Goal: Communication & Community: Answer question/provide support

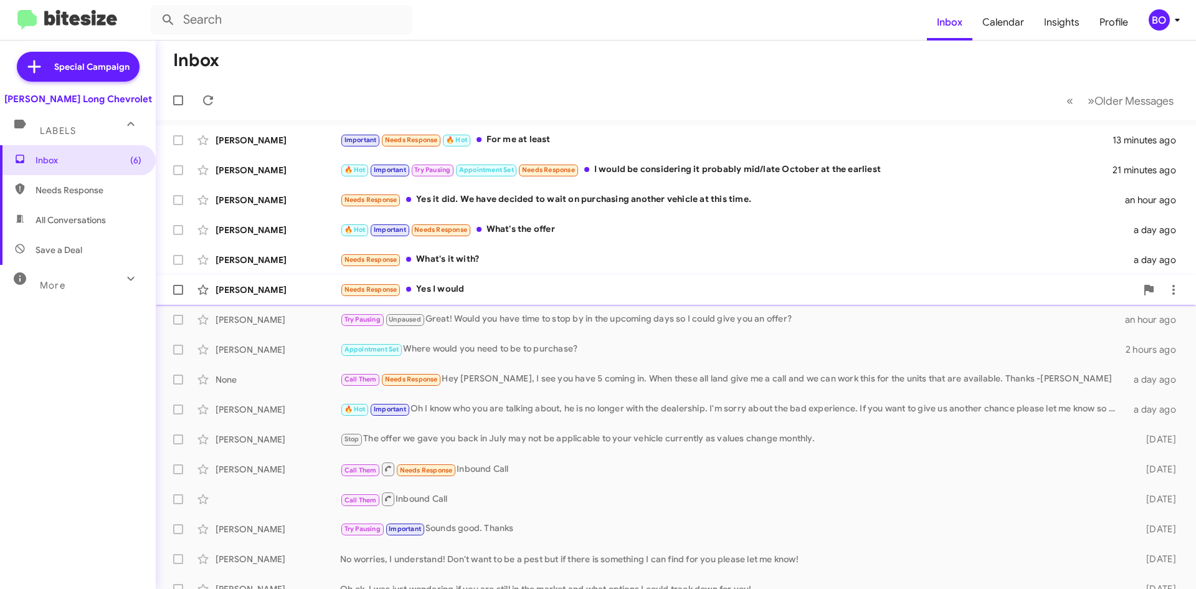
click at [489, 283] on div "Needs Response Yes I would" at bounding box center [738, 289] width 796 height 14
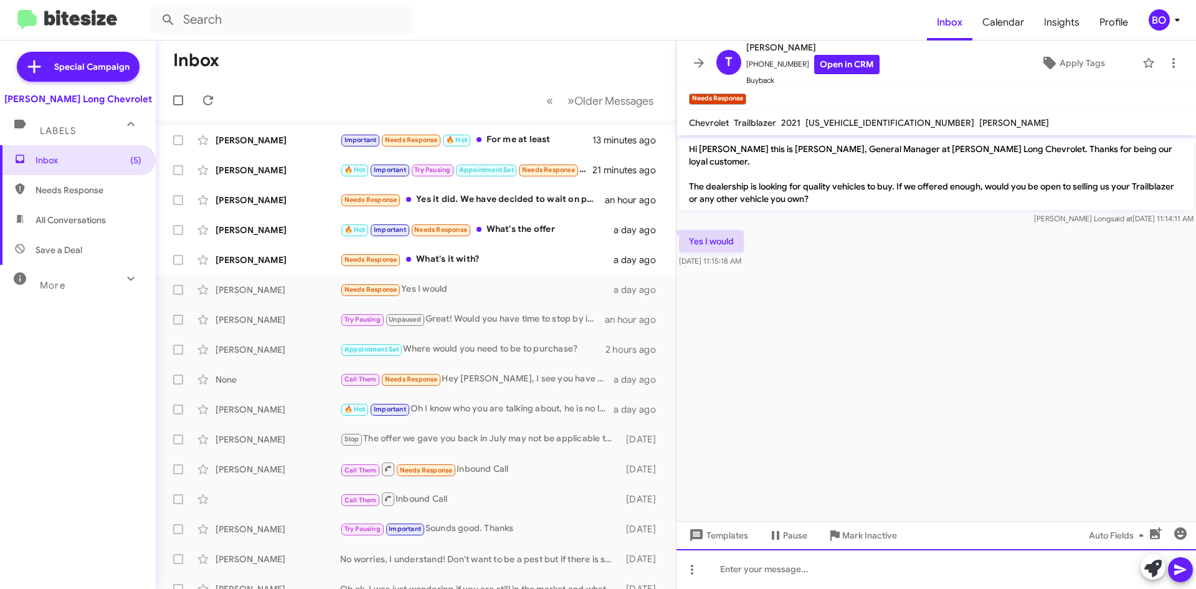
click at [743, 578] on div at bounding box center [937, 569] width 520 height 40
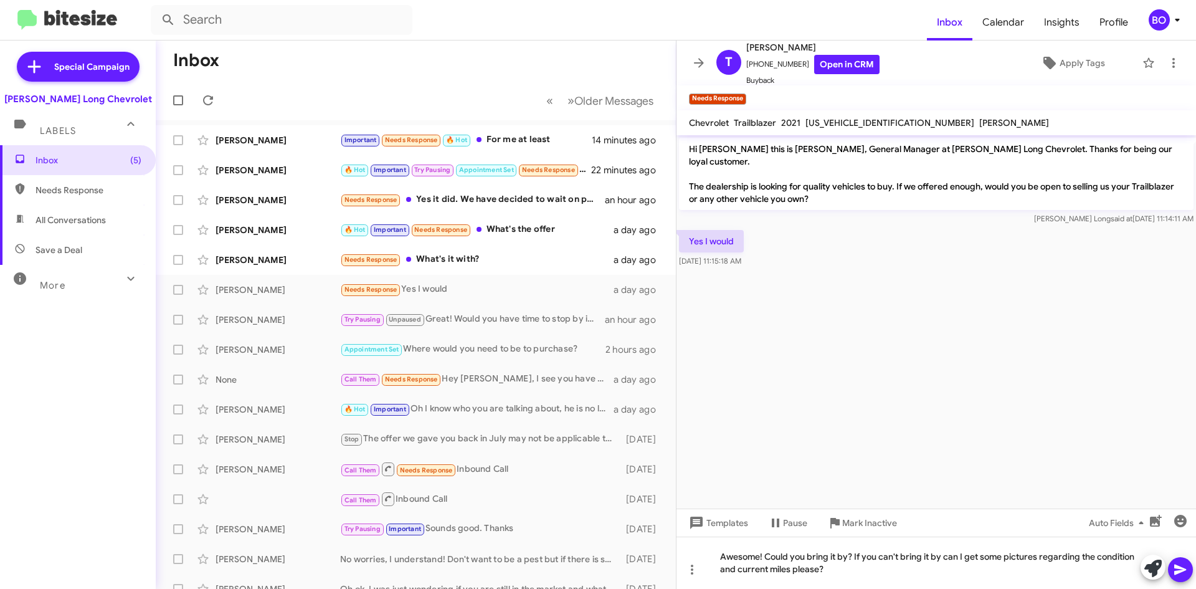
click at [1183, 566] on icon at bounding box center [1180, 569] width 15 height 15
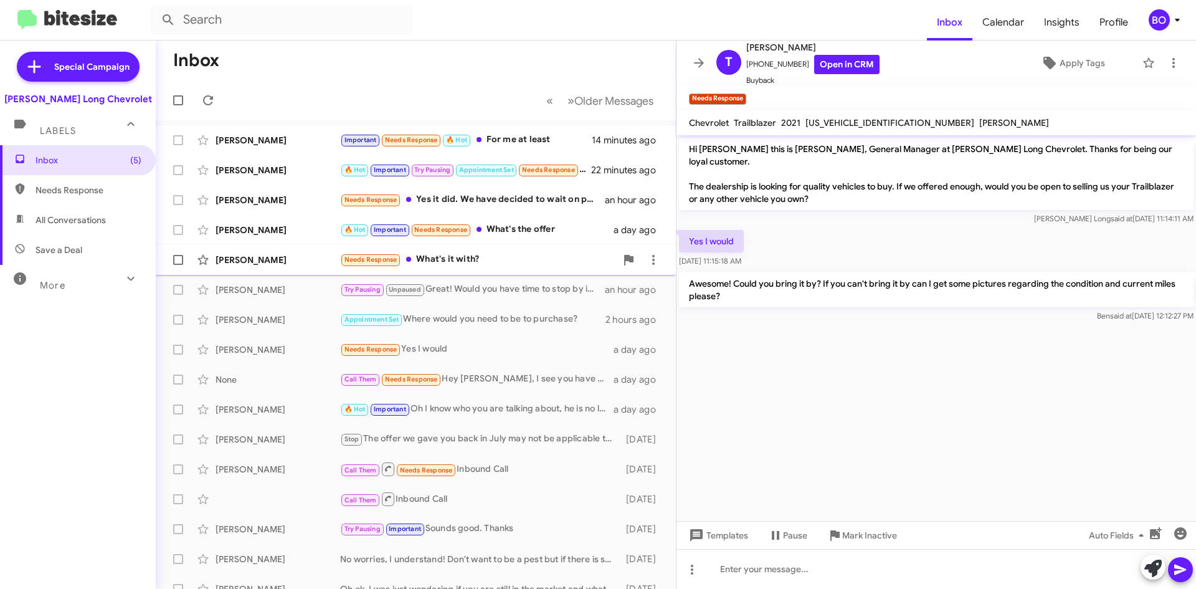
click at [465, 263] on div "Needs Response What's it with?" at bounding box center [478, 259] width 276 height 14
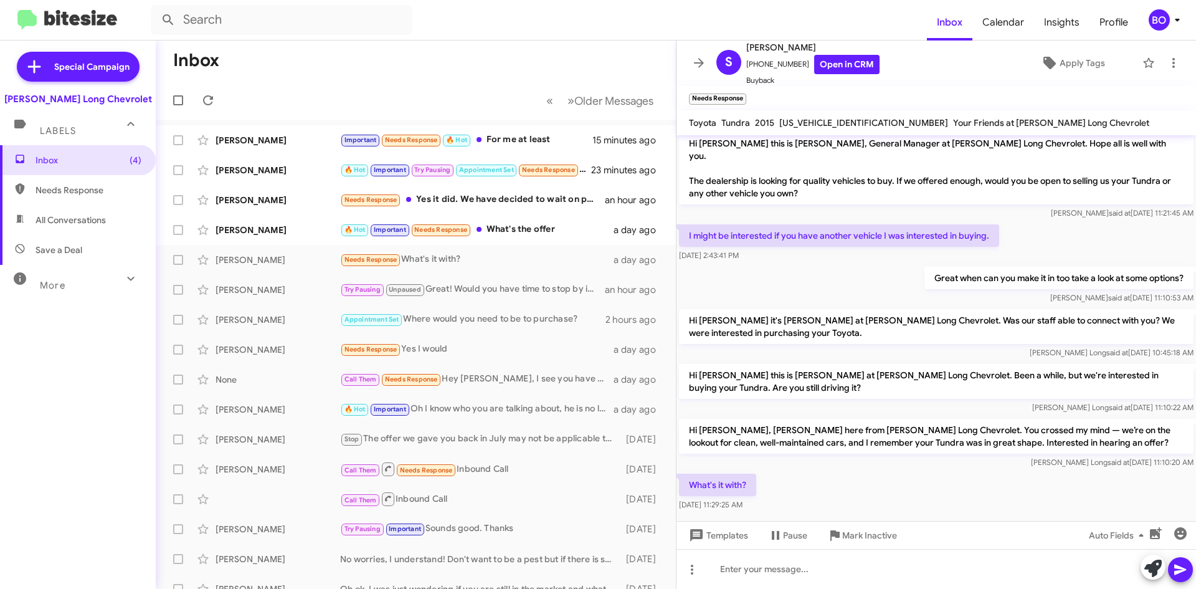
scroll to position [7, 0]
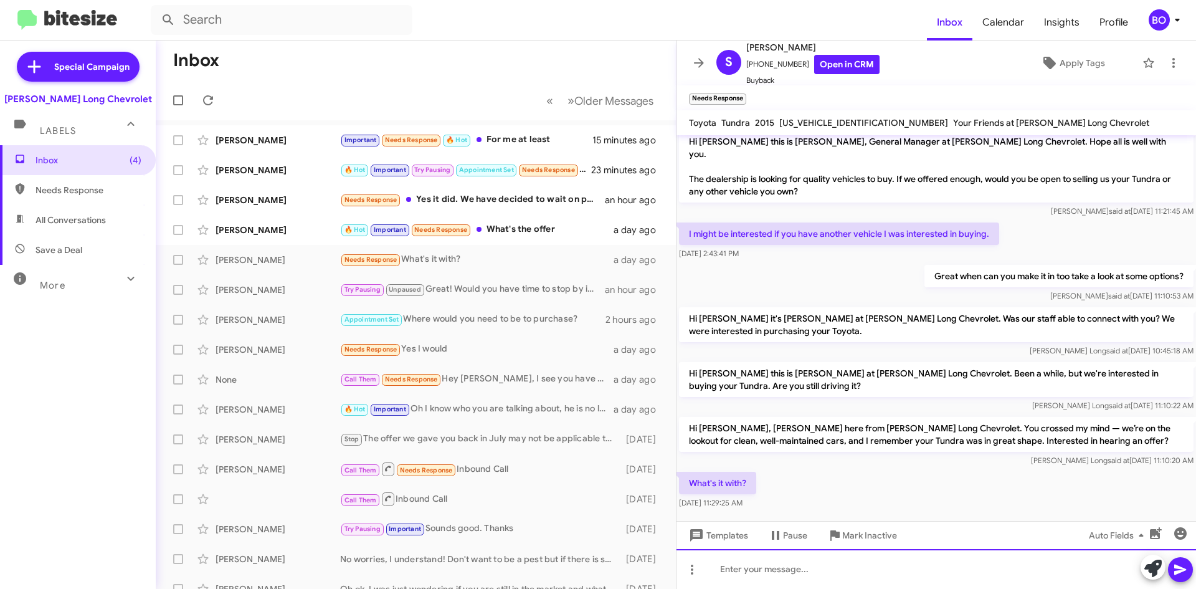
click at [781, 572] on div at bounding box center [937, 569] width 520 height 40
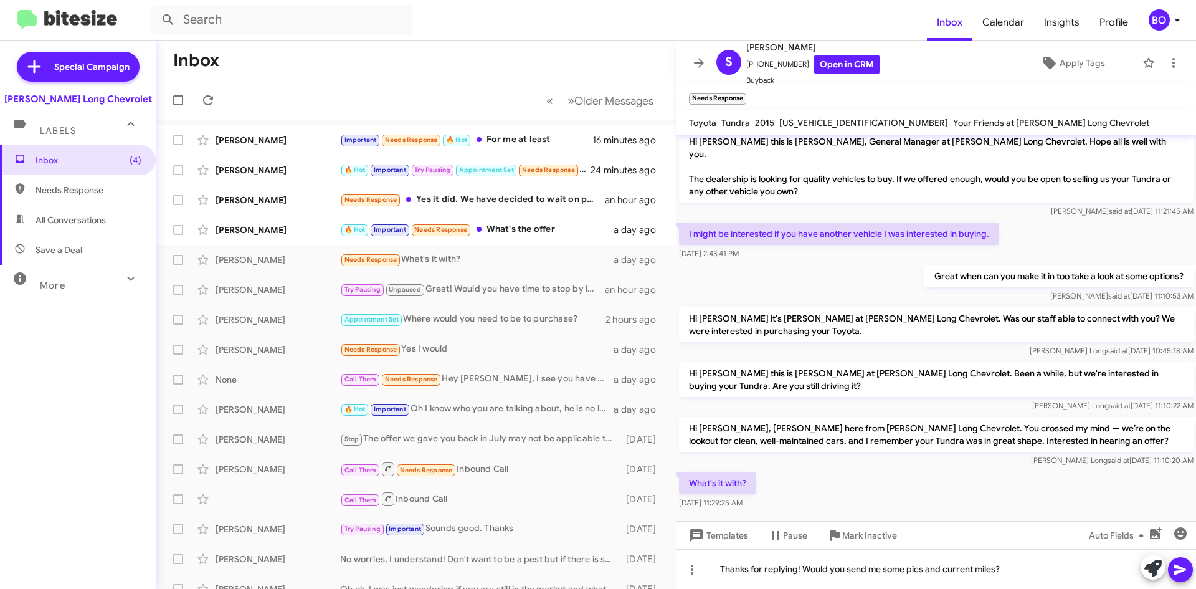
click at [1181, 561] on span at bounding box center [1180, 569] width 15 height 25
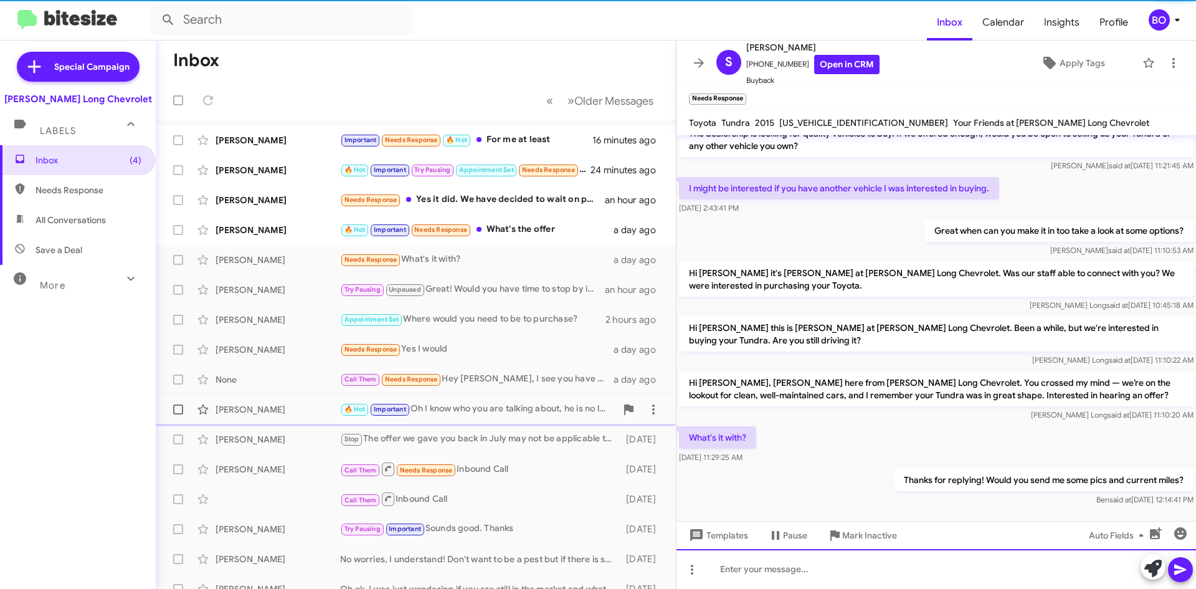
scroll to position [28, 0]
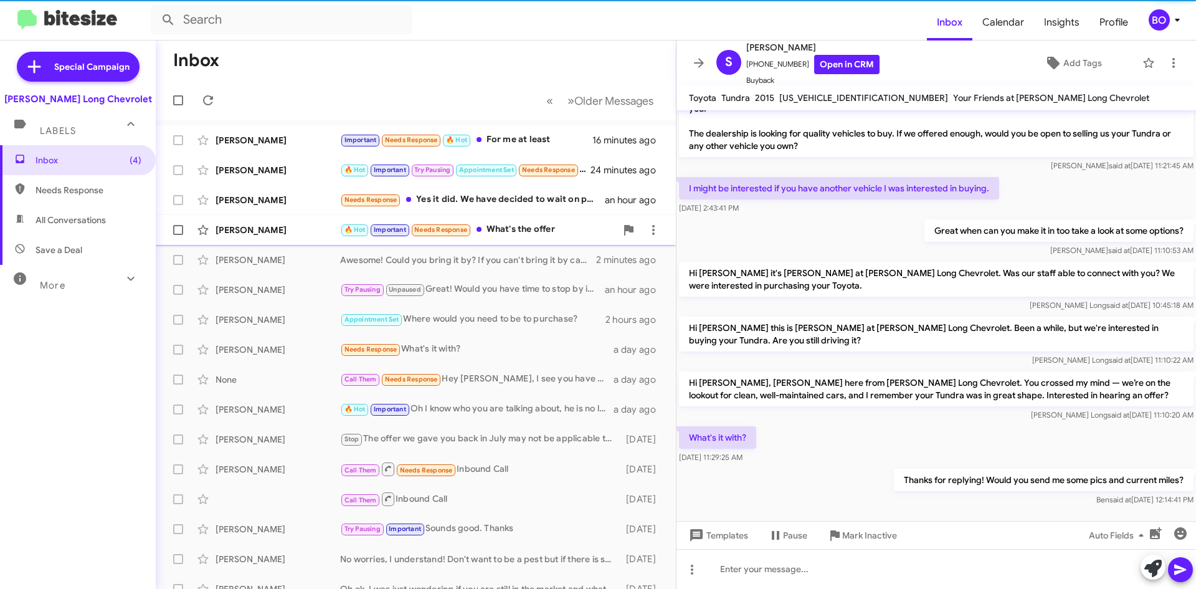
click at [525, 222] on div "[PERSON_NAME] 🔥 Hot Important Needs Response What's the offer a day ago" at bounding box center [416, 229] width 500 height 25
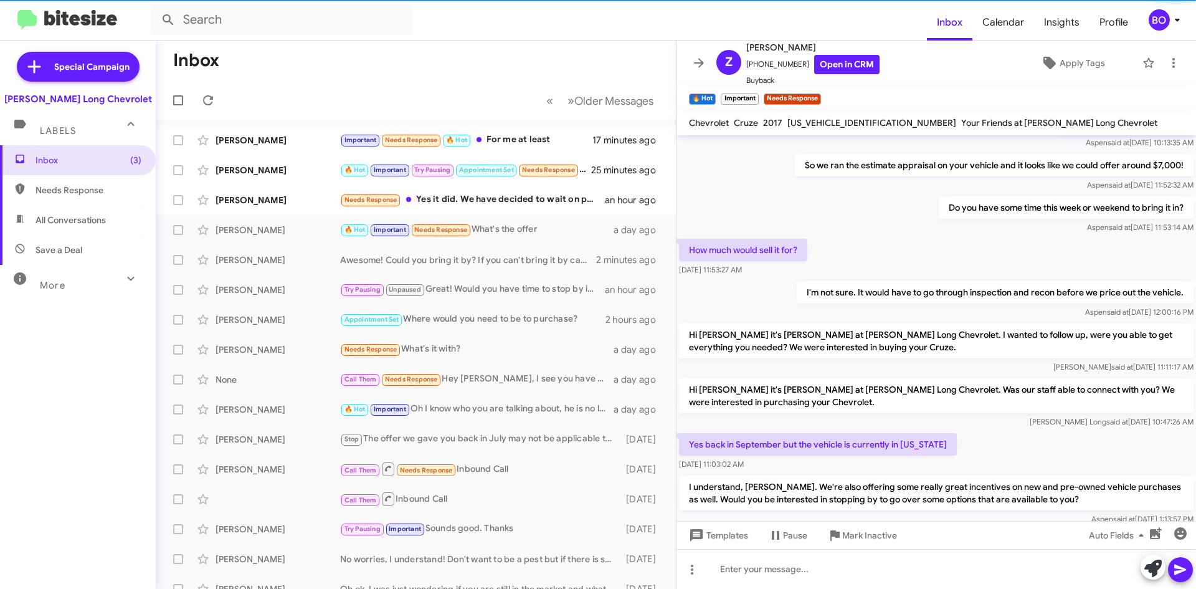
scroll to position [685, 0]
